Goal: Information Seeking & Learning: Check status

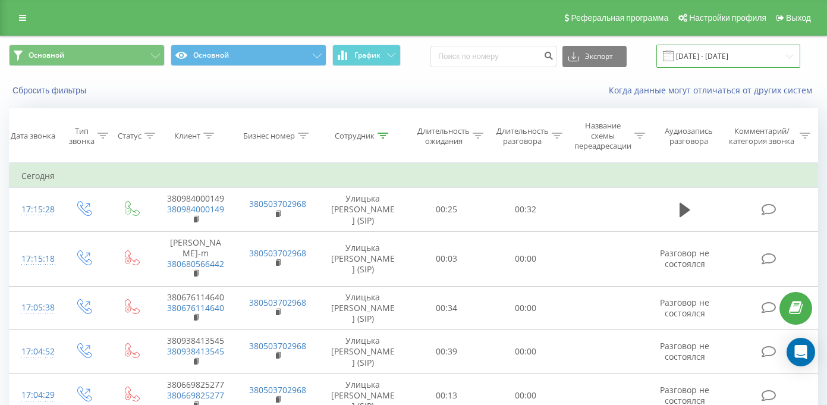
click at [686, 52] on input "[DATE] - [DATE]" at bounding box center [728, 56] width 144 height 23
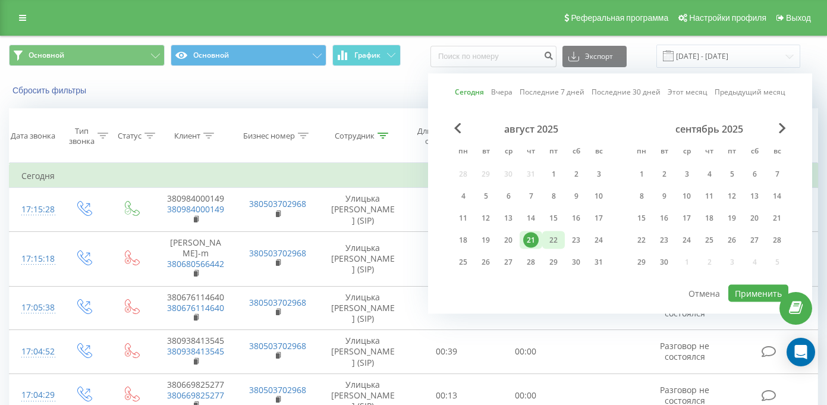
click at [548, 244] on div "22" at bounding box center [553, 239] width 15 height 15
click at [743, 298] on button "Применить" at bounding box center [758, 293] width 60 height 17
type input "[DATE] - [DATE]"
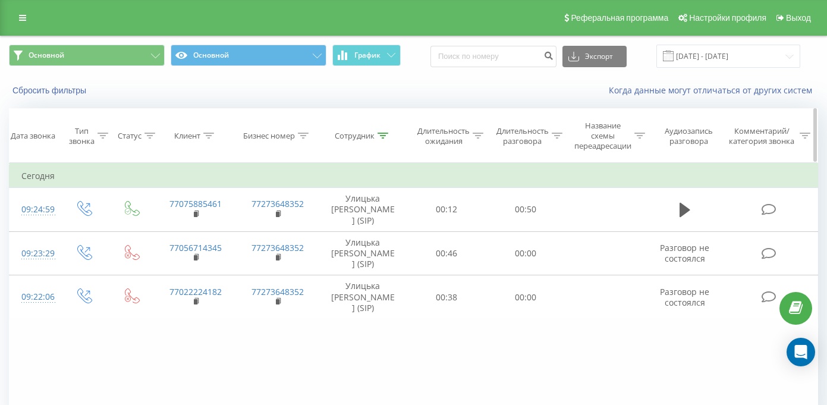
click at [529, 138] on div "Длительность разговора" at bounding box center [522, 136] width 52 height 20
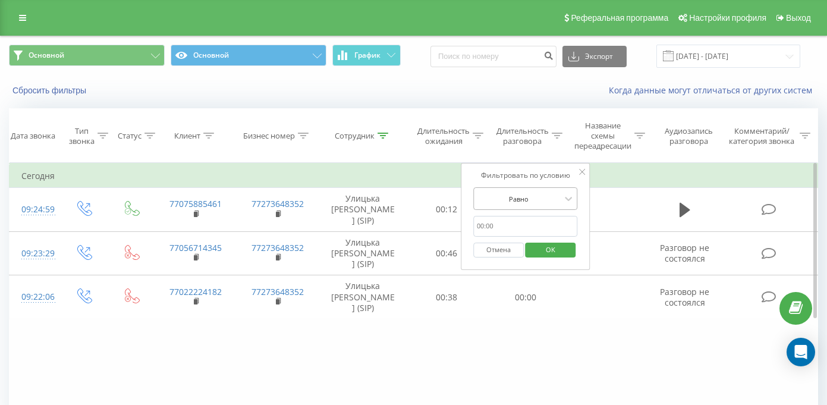
click at [528, 190] on div "Равно" at bounding box center [518, 199] width 87 height 18
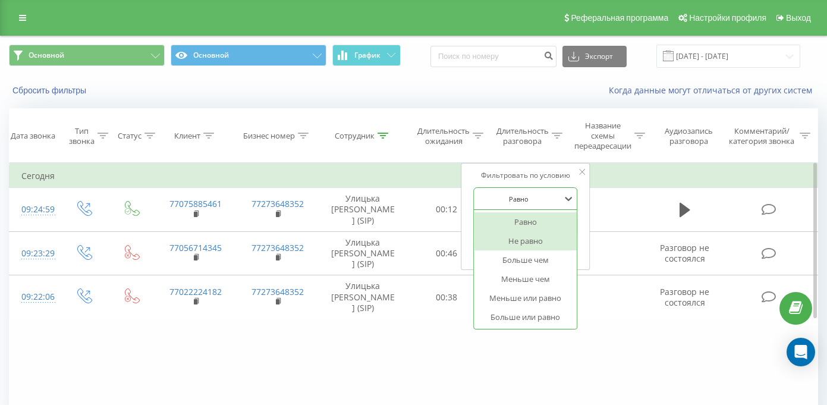
click at [528, 259] on div "Больше чем" at bounding box center [525, 259] width 103 height 19
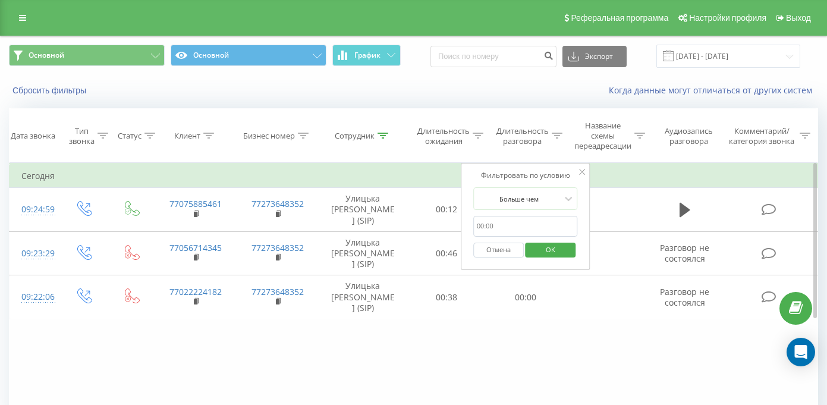
click at [521, 227] on input "text" at bounding box center [525, 226] width 105 height 21
type input "00:29"
click at [537, 253] on span "OK" at bounding box center [550, 249] width 33 height 18
